Goal: Task Accomplishment & Management: Manage account settings

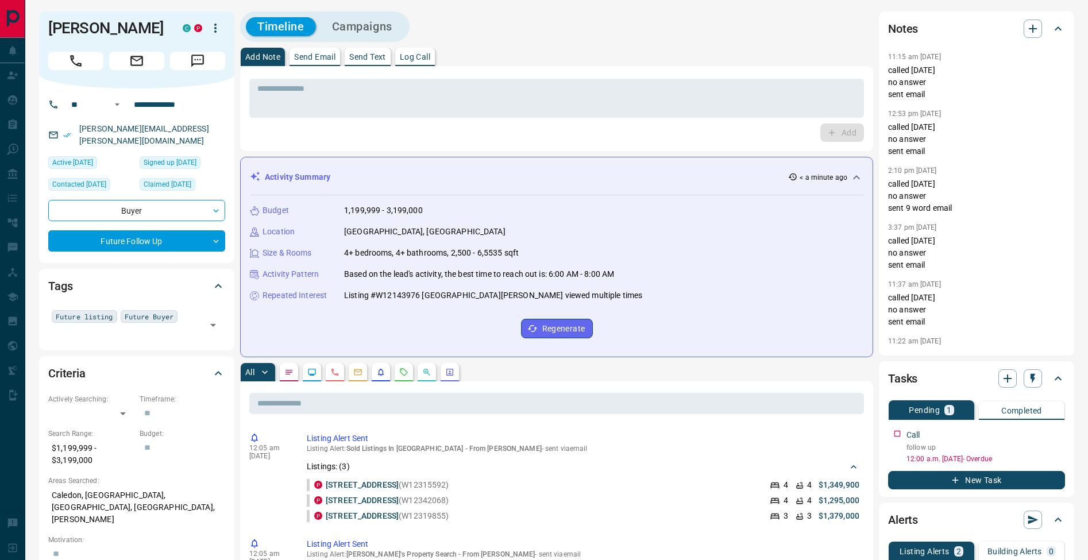
click at [489, 70] on div "* ​ Add" at bounding box center [556, 108] width 633 height 85
click at [489, 103] on textarea at bounding box center [556, 98] width 599 height 29
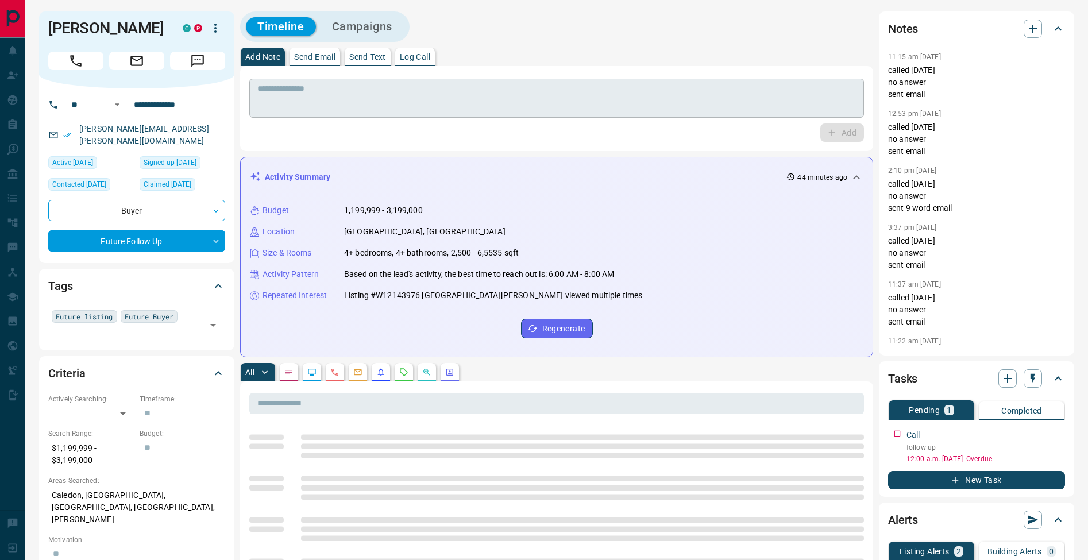
click at [464, 115] on div "* ​" at bounding box center [556, 98] width 615 height 39
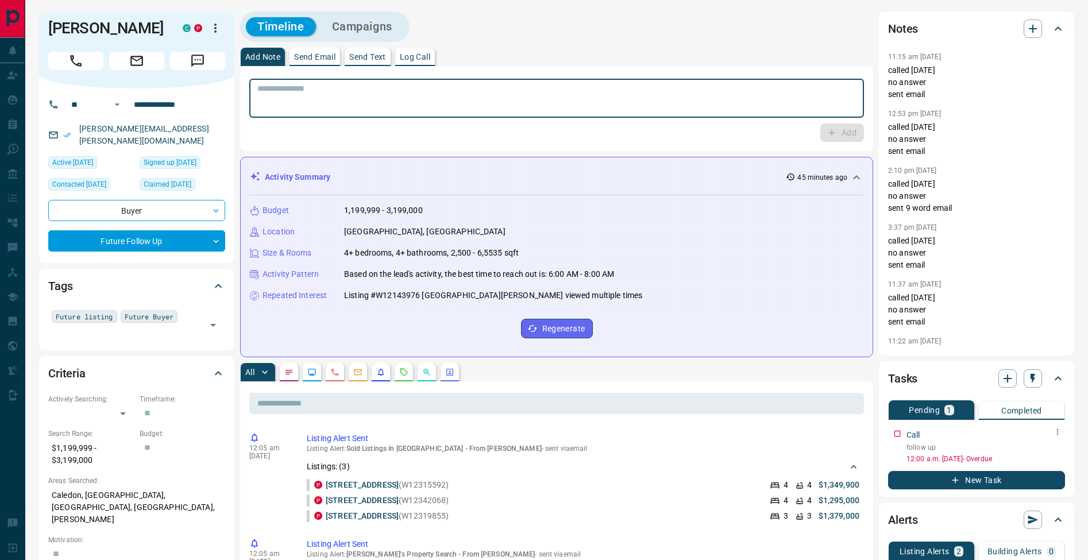
click at [1060, 432] on icon "button" at bounding box center [1057, 432] width 9 height 9
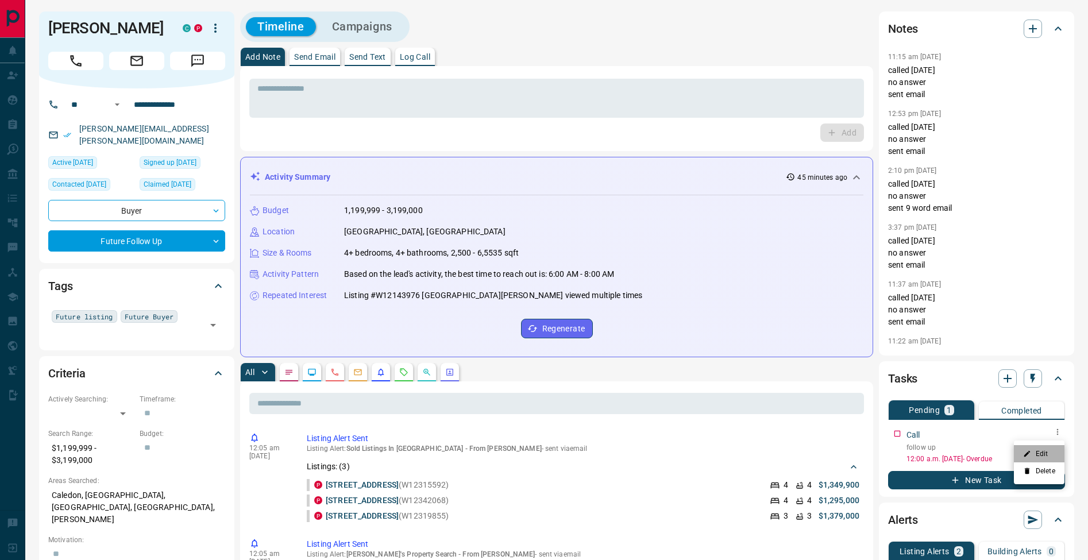
click at [1049, 454] on li "Edit" at bounding box center [1039, 453] width 51 height 17
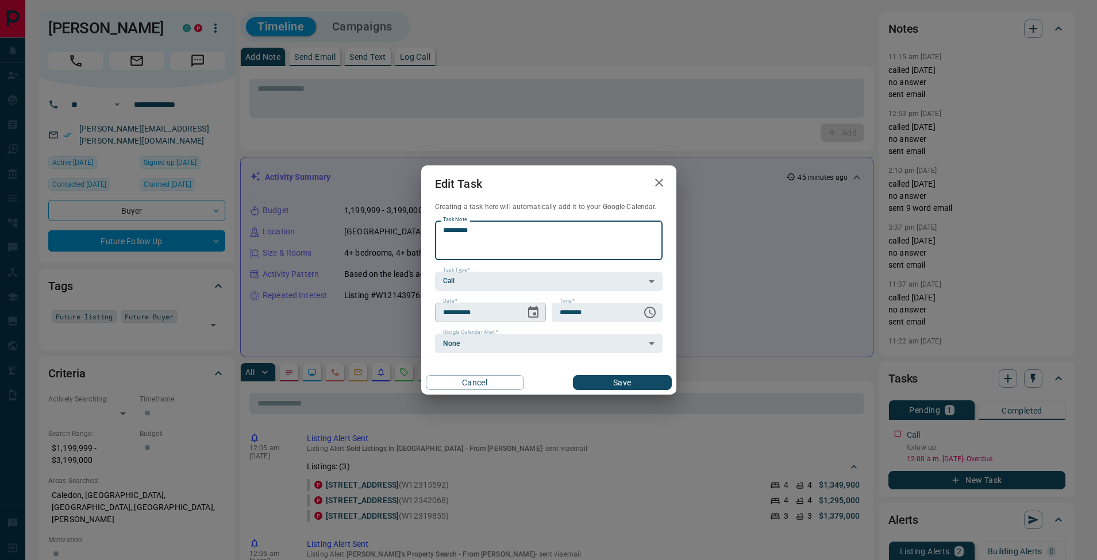
click at [529, 317] on icon "Choose date, selected date is Aug 15, 2025" at bounding box center [533, 311] width 10 height 11
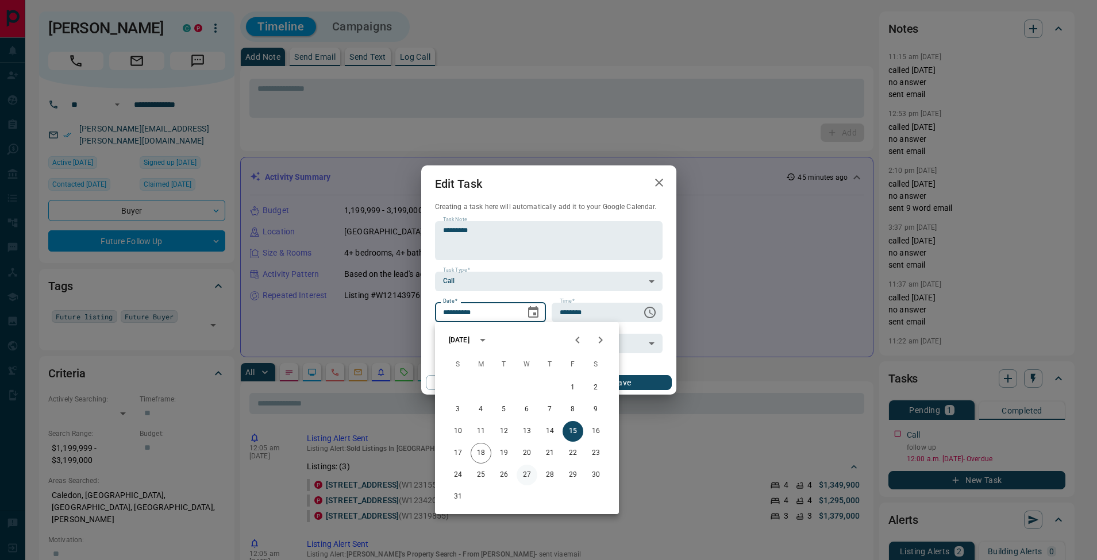
click at [528, 477] on button "27" at bounding box center [527, 475] width 21 height 21
type input "**********"
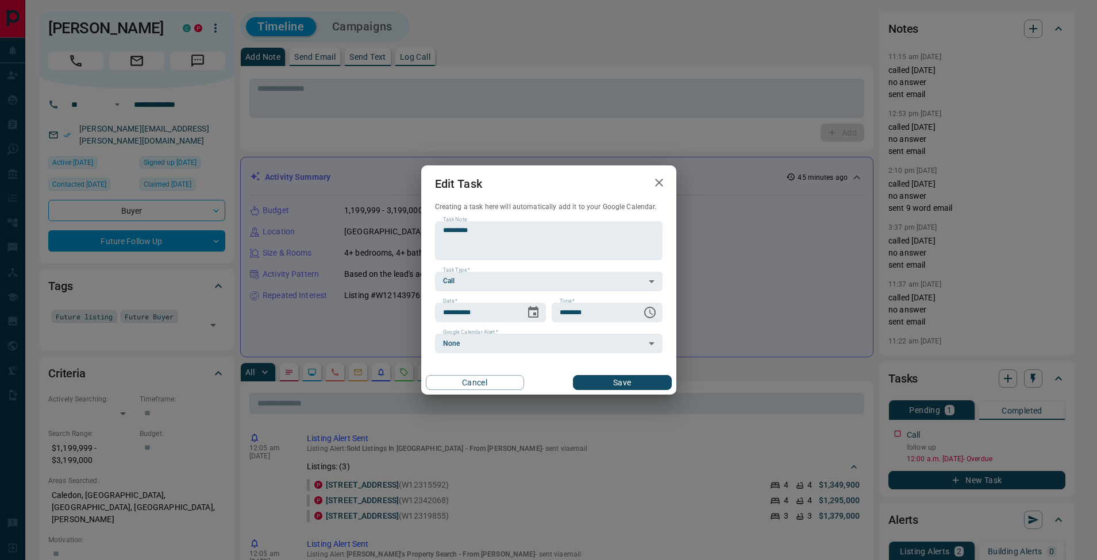
click at [631, 379] on button "Save" at bounding box center [622, 382] width 98 height 15
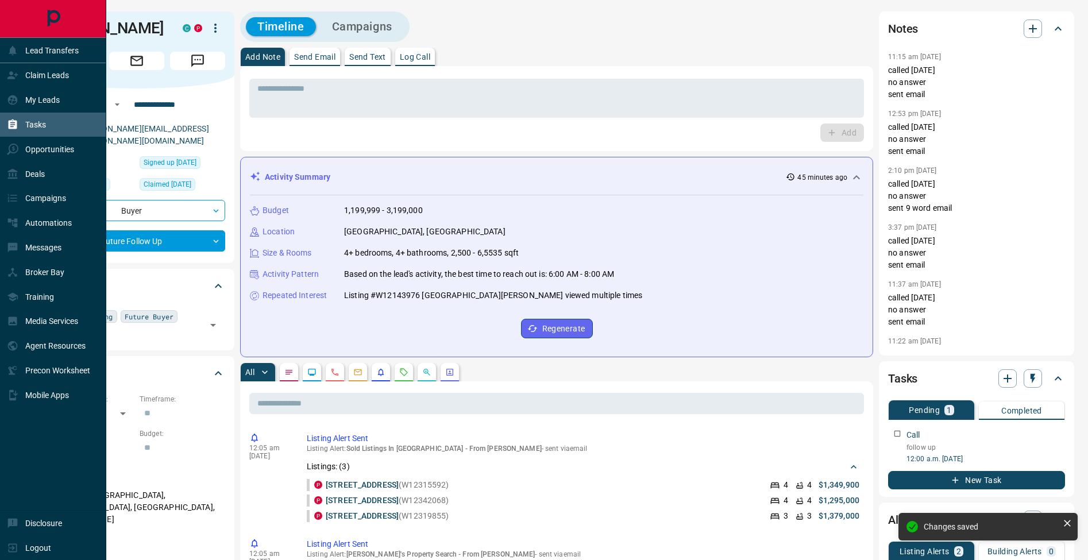
drag, startPoint x: 14, startPoint y: 117, endPoint x: 50, endPoint y: 113, distance: 35.9
click at [15, 118] on div "Tasks" at bounding box center [26, 125] width 39 height 19
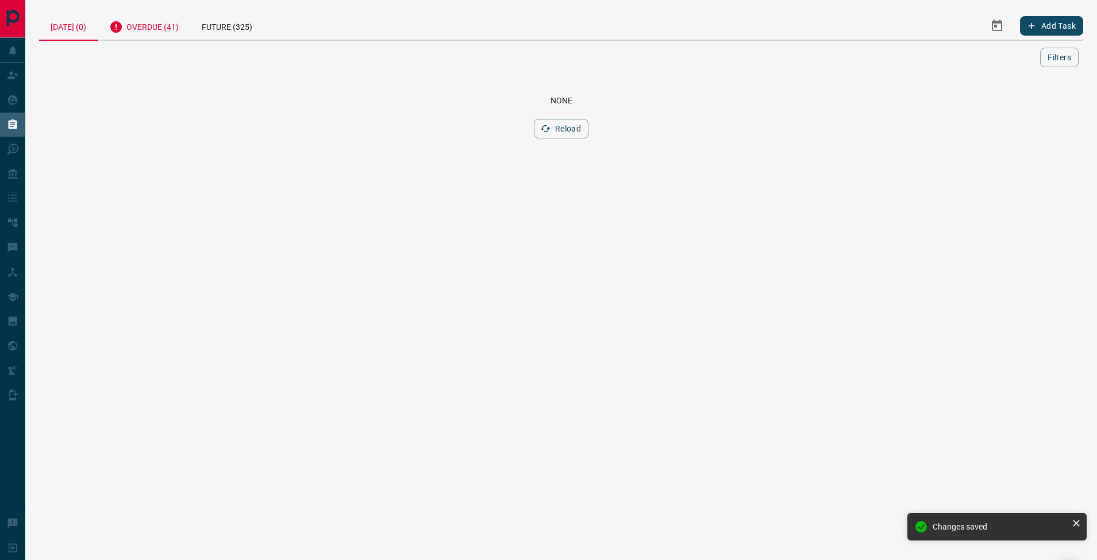
click at [180, 32] on div "Overdue (41)" at bounding box center [144, 25] width 93 height 28
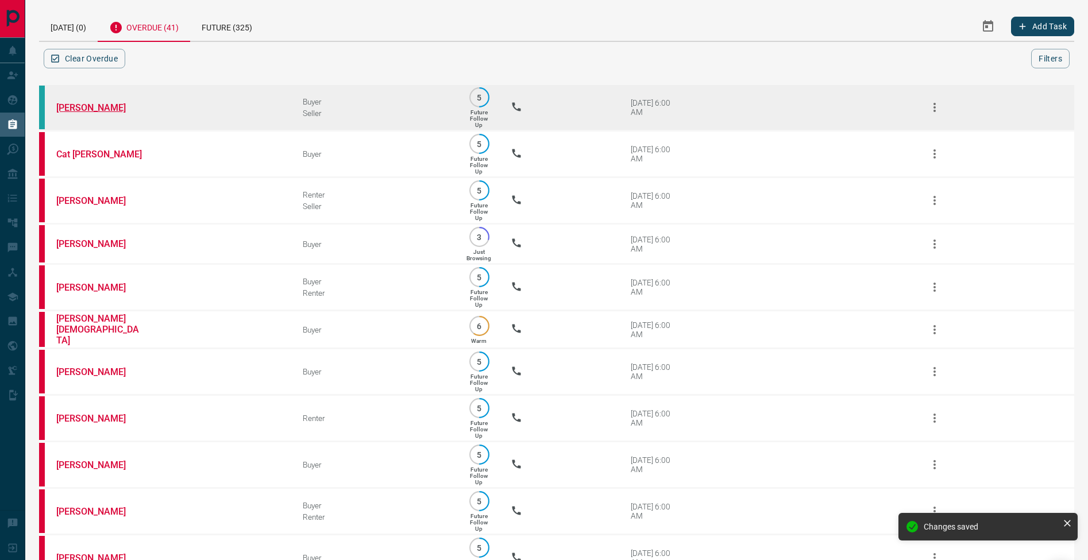
click at [83, 106] on link "[PERSON_NAME]" at bounding box center [99, 107] width 86 height 11
